Goal: Check status: Check status

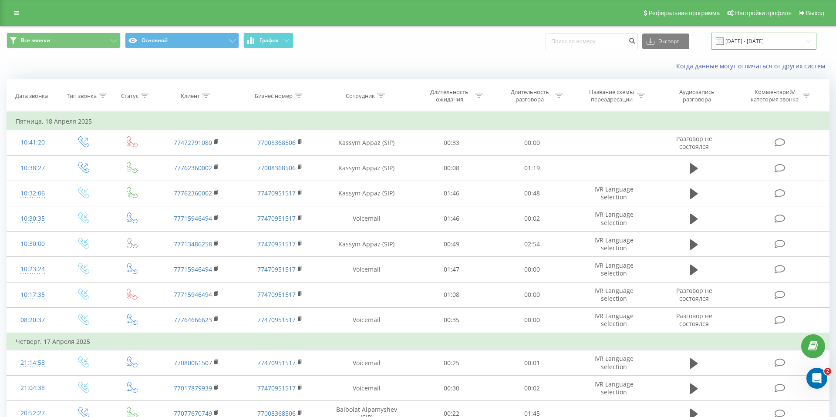
click at [789, 45] on input "[DATE] - [DATE]" at bounding box center [763, 41] width 105 height 17
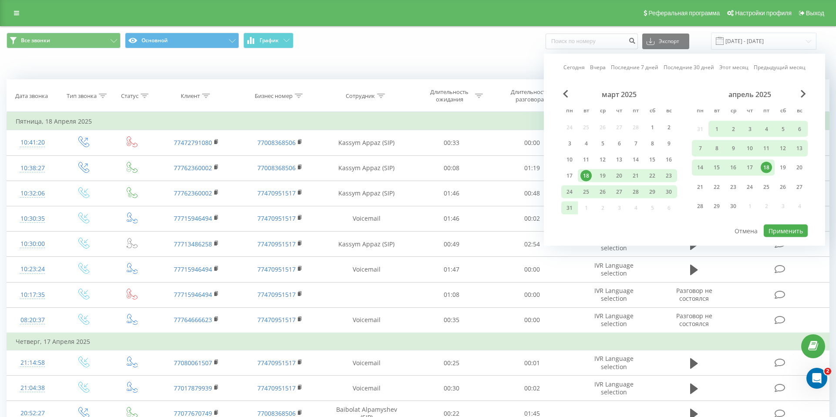
click at [577, 68] on link "Сегодня" at bounding box center [574, 67] width 21 height 8
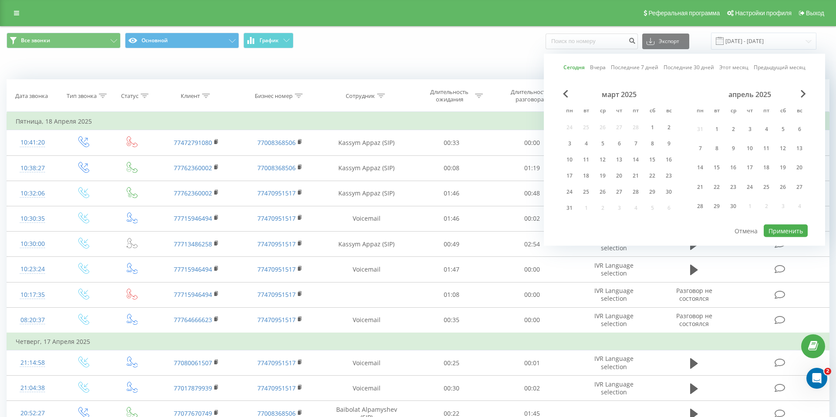
click at [615, 68] on link "Последние 7 дней" at bounding box center [634, 67] width 47 height 8
click at [778, 232] on button "Применить" at bounding box center [786, 231] width 44 height 13
type input "[DATE] - [DATE]"
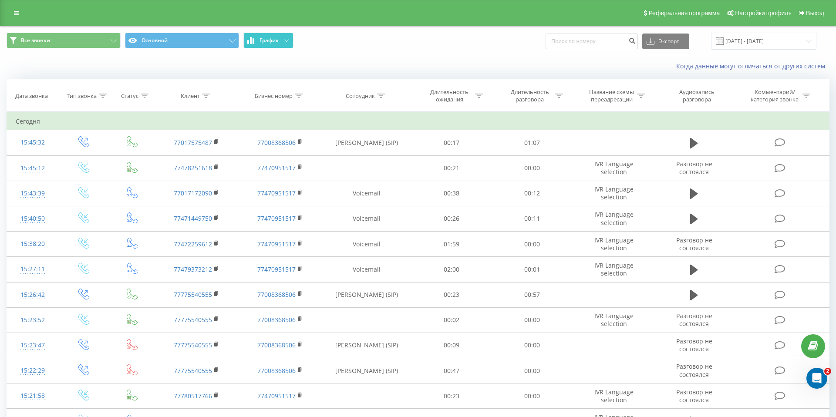
click at [286, 38] on button "График" at bounding box center [268, 41] width 50 height 16
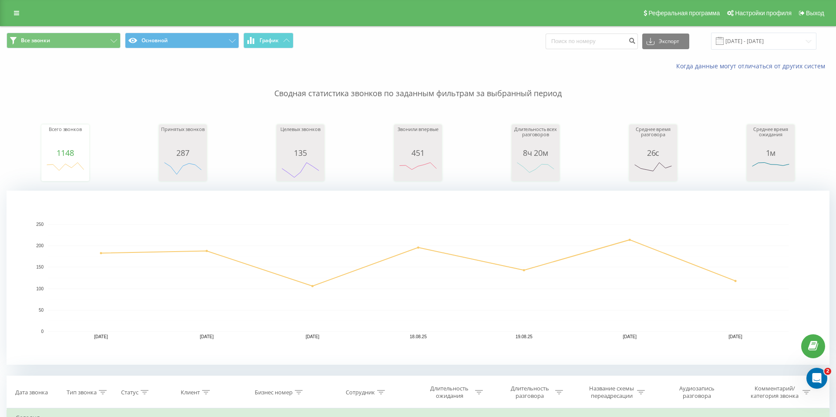
click at [182, 139] on div "Принятых звонков" at bounding box center [183, 138] width 44 height 22
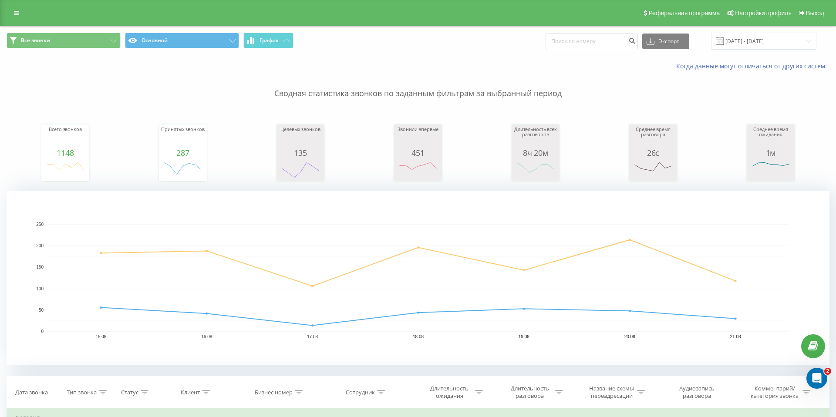
click at [530, 256] on rect "A chart." at bounding box center [418, 278] width 741 height 108
